Goal: Task Accomplishment & Management: Manage account settings

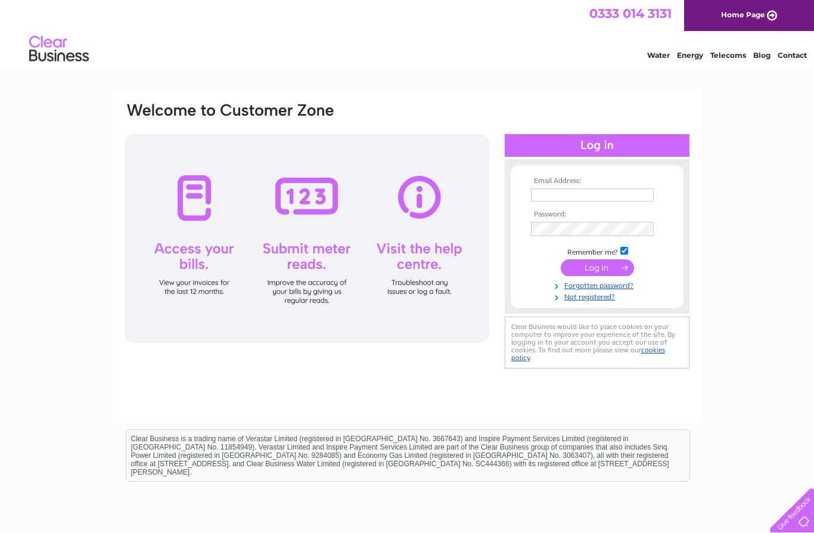
click at [597, 190] on input "text" at bounding box center [592, 194] width 123 height 13
type input "Jacklymjack@gmail.com"
click at [596, 268] on input "submit" at bounding box center [597, 269] width 73 height 17
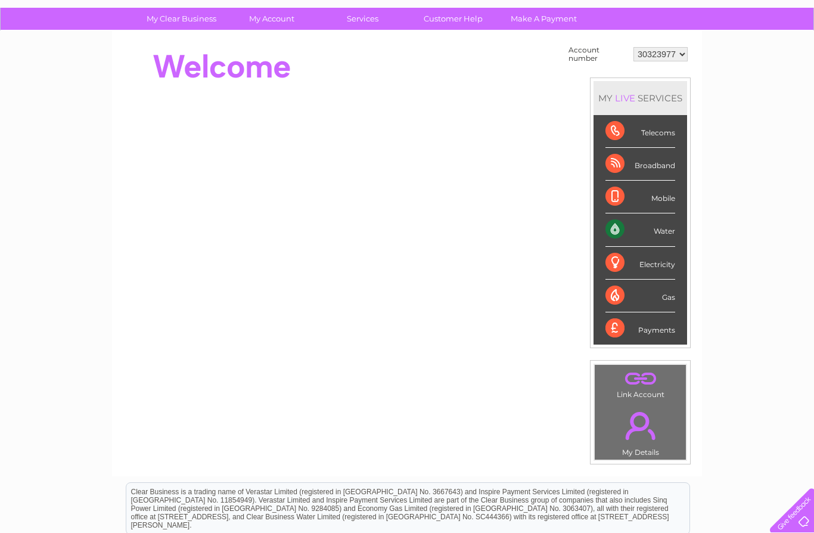
scroll to position [182, 0]
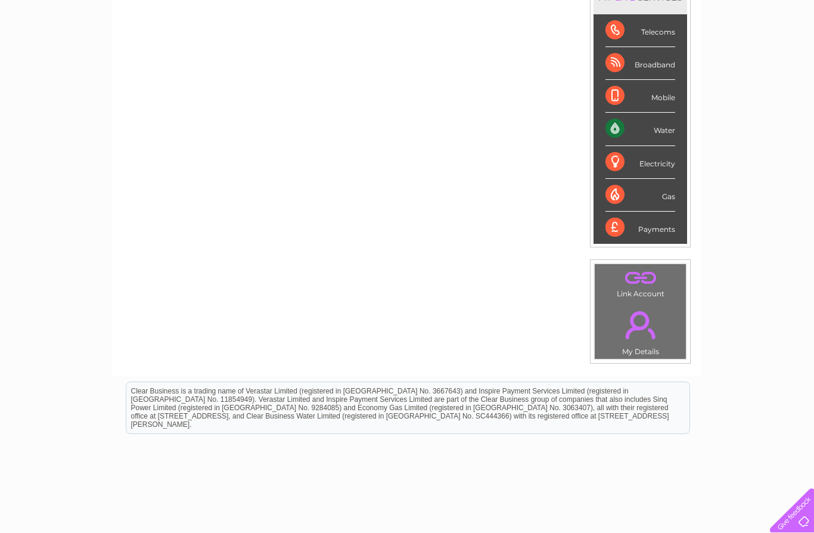
click at [644, 333] on link "." at bounding box center [640, 325] width 85 height 42
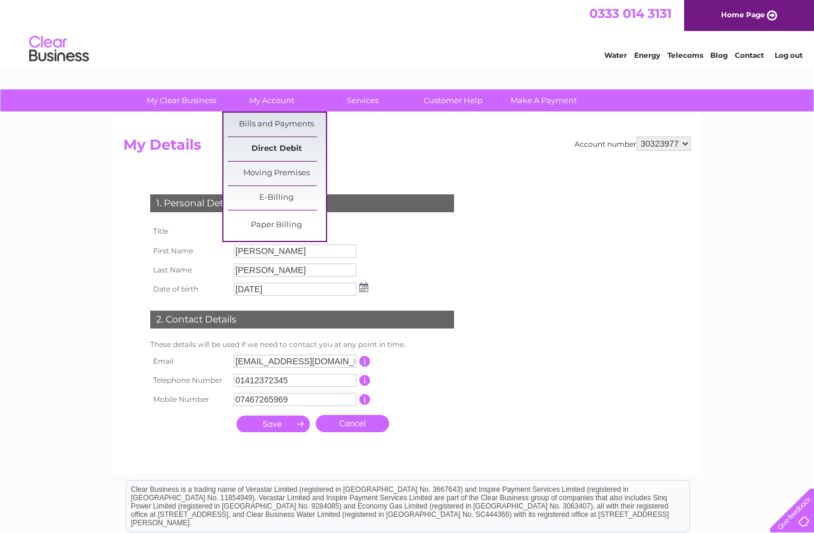
click at [305, 146] on link "Direct Debit" at bounding box center [277, 149] width 98 height 24
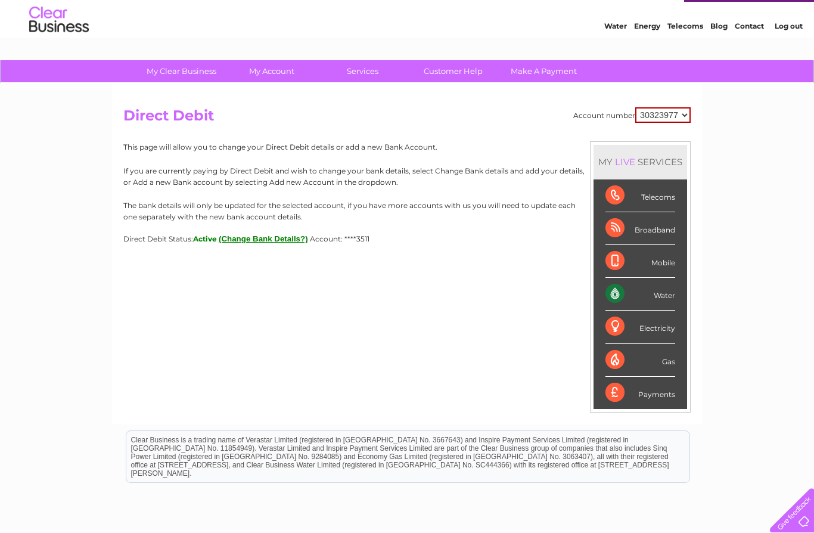
scroll to position [36, 0]
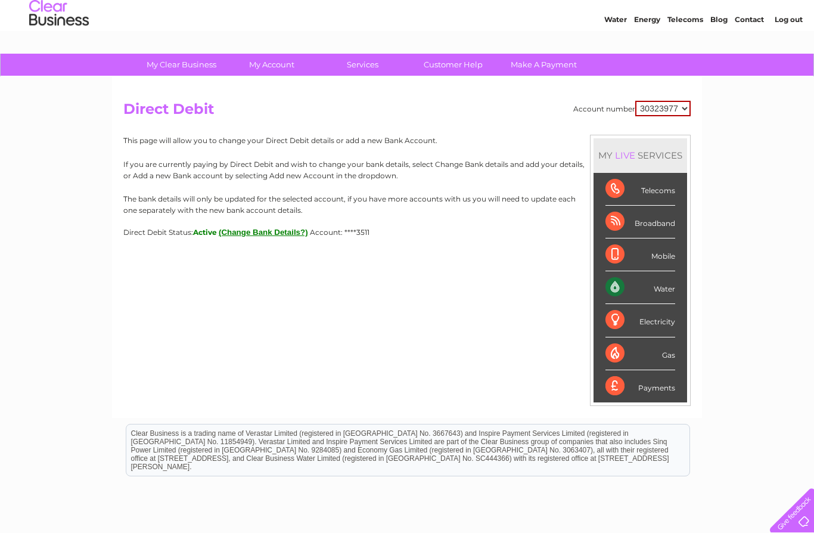
click at [280, 235] on button "(Change Bank Details?)" at bounding box center [263, 232] width 89 height 9
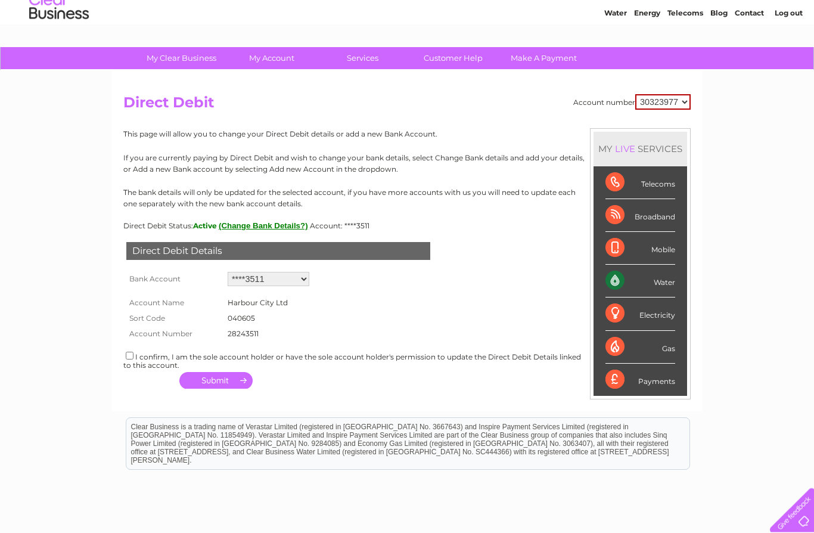
scroll to position [42, 0]
click at [307, 277] on select "Add new account ****3511" at bounding box center [269, 279] width 82 height 14
select select "0"
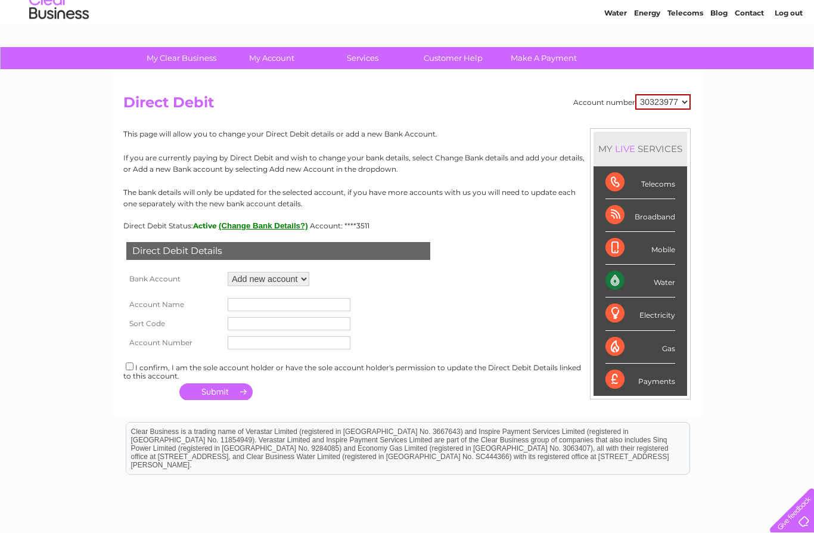
click at [293, 305] on input "text" at bounding box center [289, 304] width 123 height 13
type input "[PERSON_NAME] [PERSON_NAME]"
click at [243, 326] on input "text" at bounding box center [289, 323] width 123 height 13
type input "041450"
click at [269, 345] on input "text" at bounding box center [289, 342] width 123 height 13
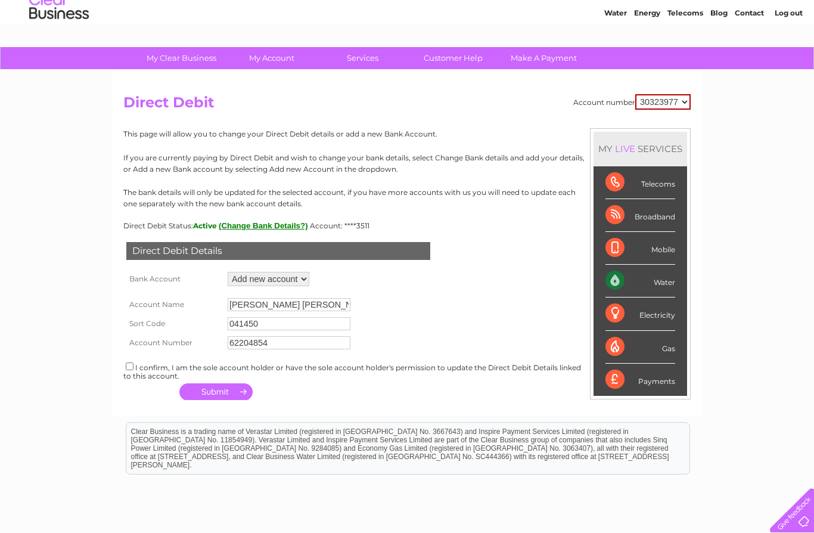
type input "62204854"
click at [129, 369] on input "checkbox" at bounding box center [130, 366] width 8 height 8
checkbox input "true"
click at [212, 393] on button "button" at bounding box center [215, 391] width 73 height 17
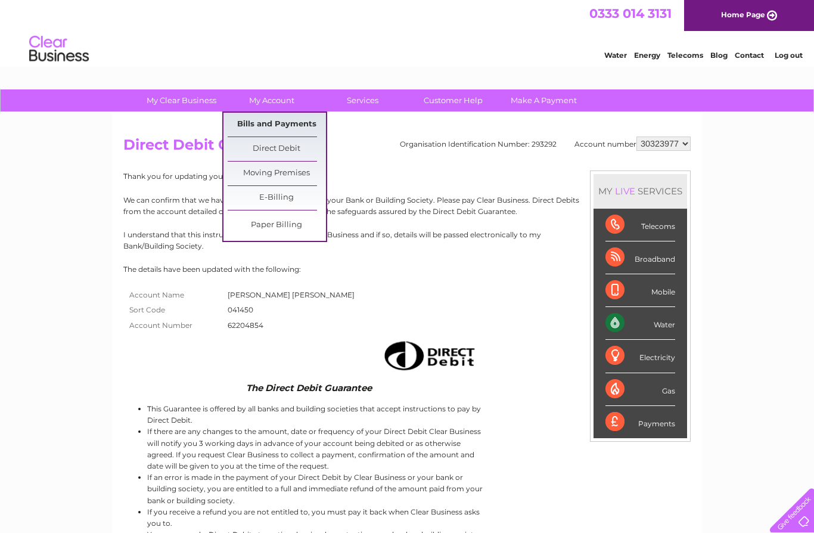
click at [309, 121] on link "Bills and Payments" at bounding box center [277, 125] width 98 height 24
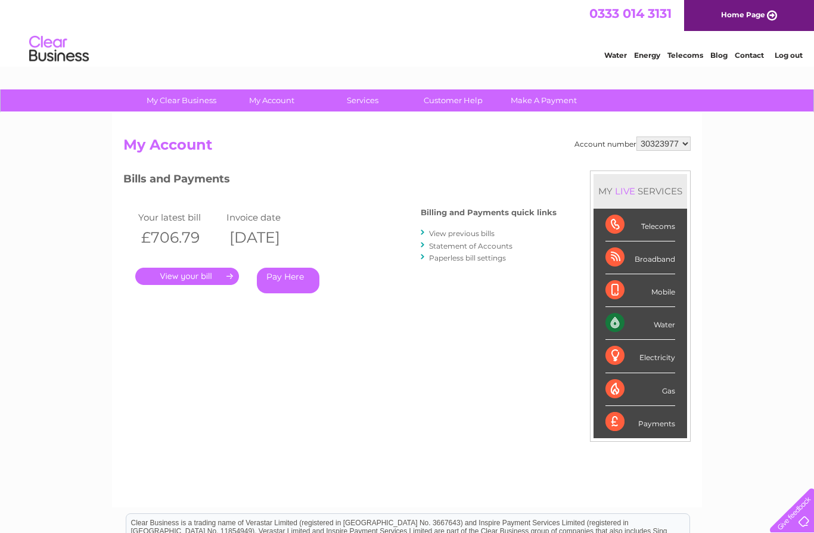
click at [488, 233] on link "View previous bills" at bounding box center [462, 233] width 66 height 9
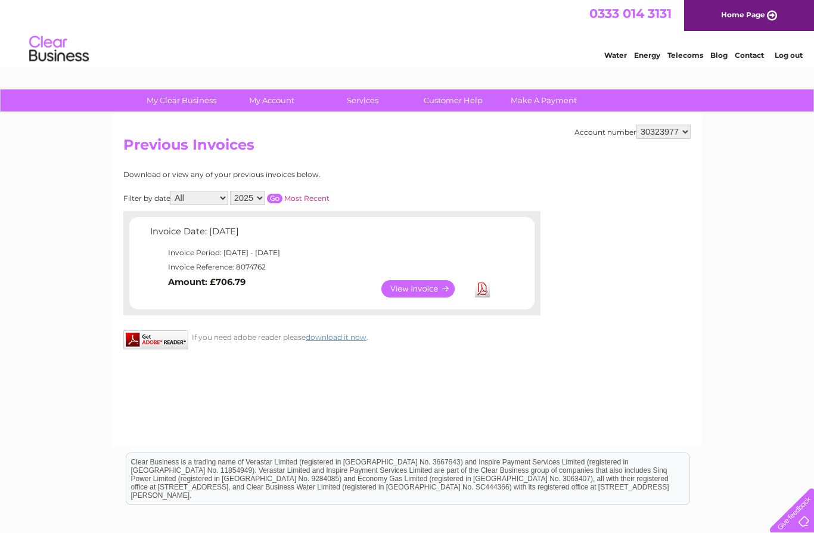
click at [439, 287] on link "View" at bounding box center [426, 288] width 88 height 17
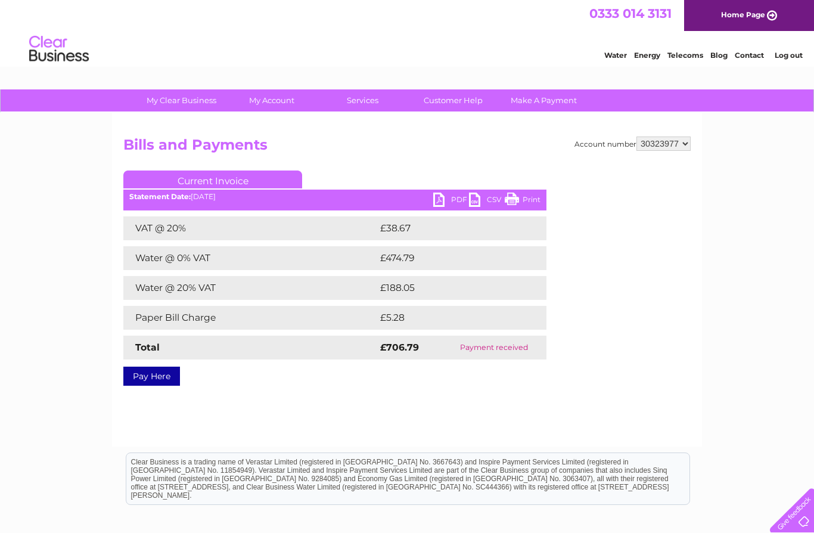
click at [797, 52] on link "Log out" at bounding box center [789, 55] width 28 height 9
